Goal: Task Accomplishment & Management: Use online tool/utility

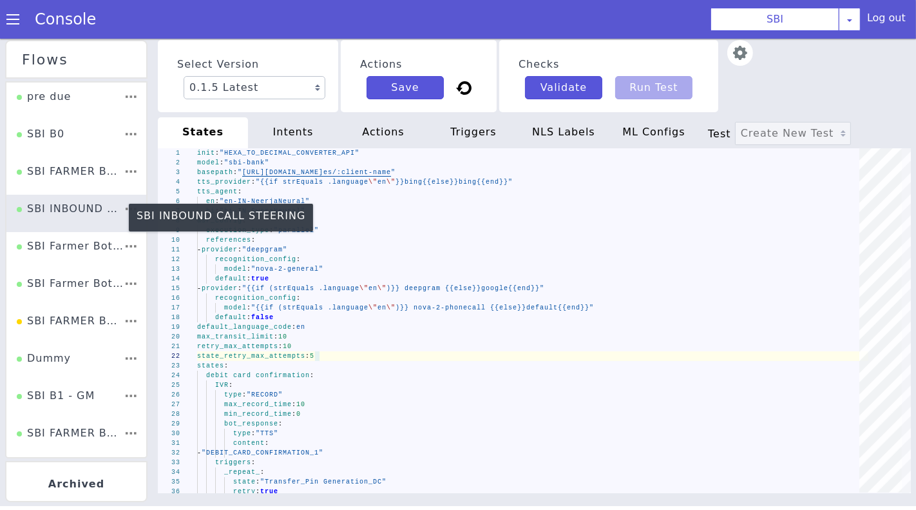
scroll to position [0, 76]
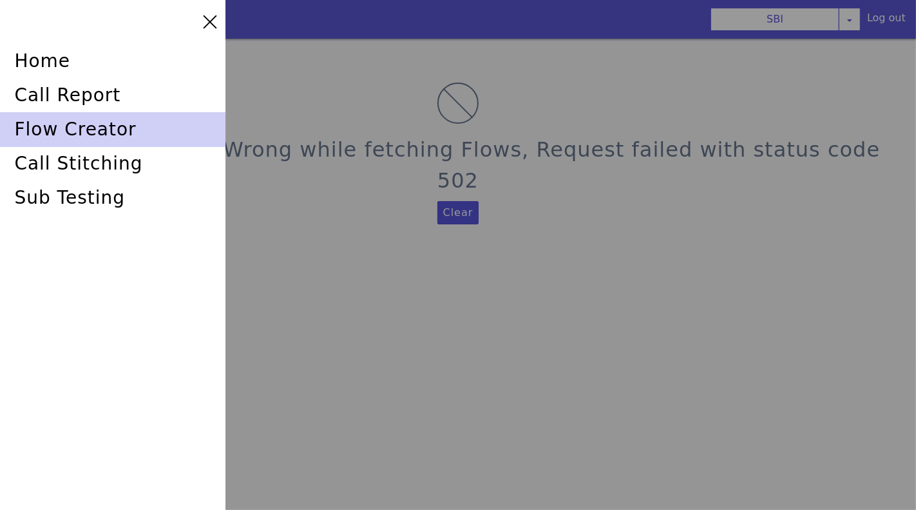
click at [685, 128] on div "flow creator" at bounding box center [767, 56] width 164 height 200
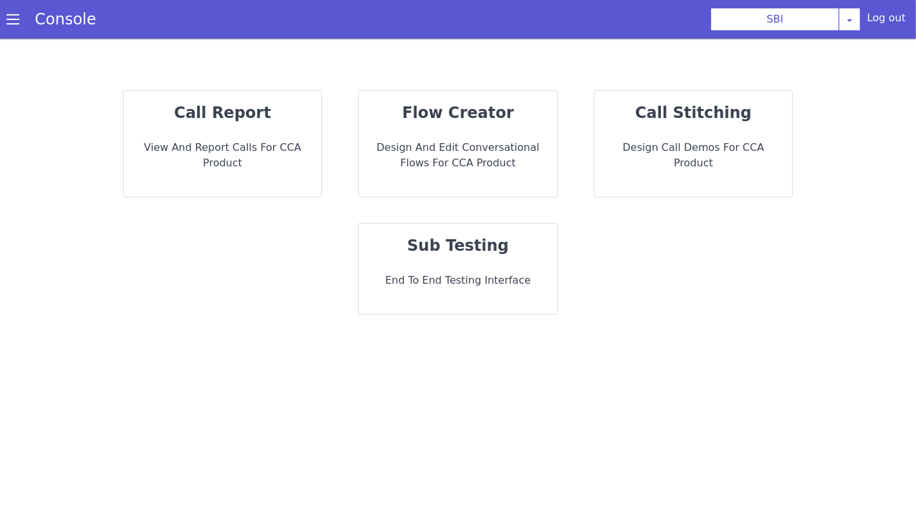
click at [405, 143] on p "Design and Edit Conversational flows for CCA Product" at bounding box center [458, 155] width 178 height 31
click at [416, 146] on p "Design and Edit Conversational flows for CCA Product" at bounding box center [444, 156] width 180 height 57
click at [449, 153] on p "Design and Edit Conversational flows for CCA Product" at bounding box center [458, 155] width 178 height 31
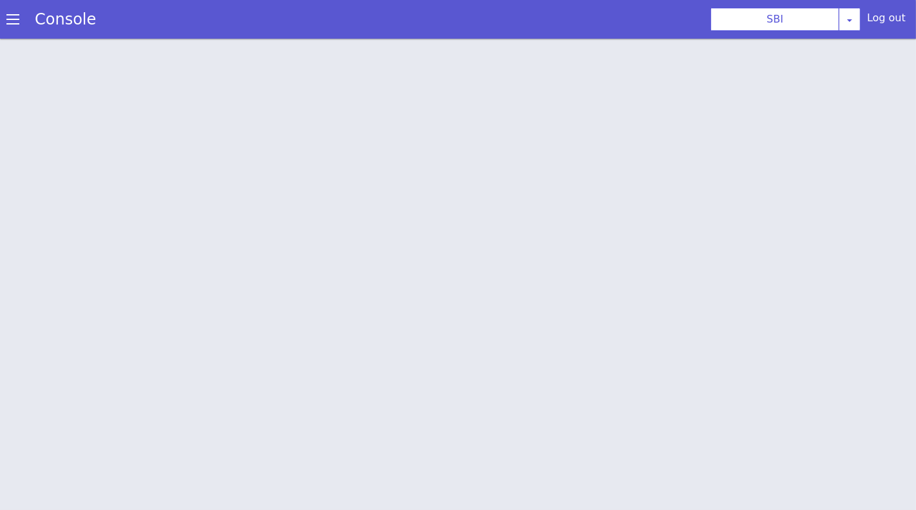
scroll to position [4, 0]
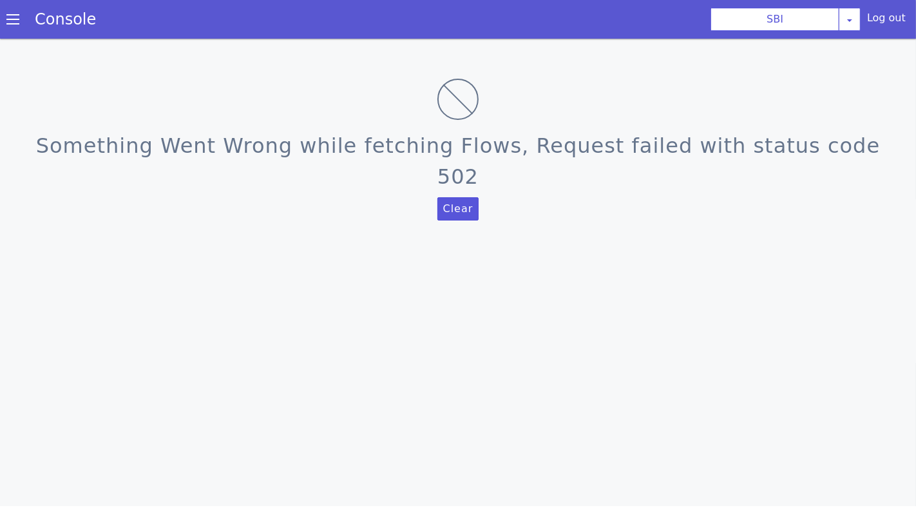
click at [644, 249] on div "Something Went Wrong while fetching Flows, Request failed with status code 502 …" at bounding box center [458, 272] width 916 height 471
